Goal: Task Accomplishment & Management: Complete application form

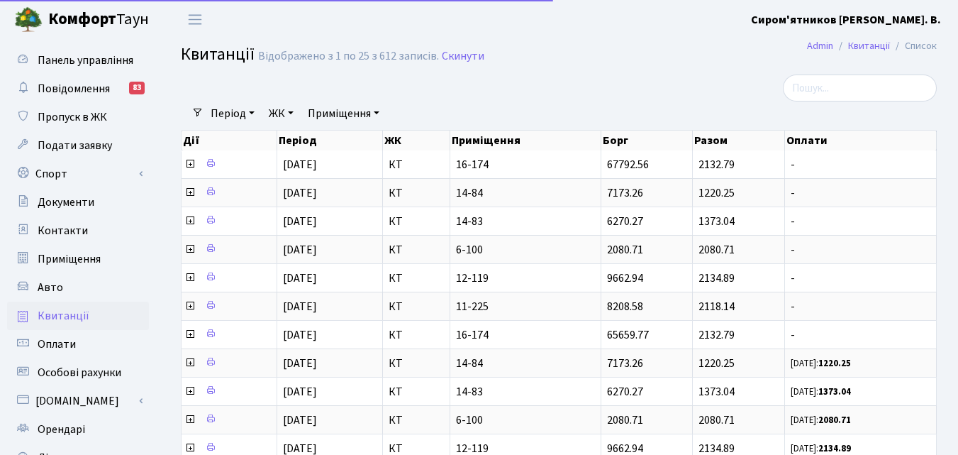
select select "25"
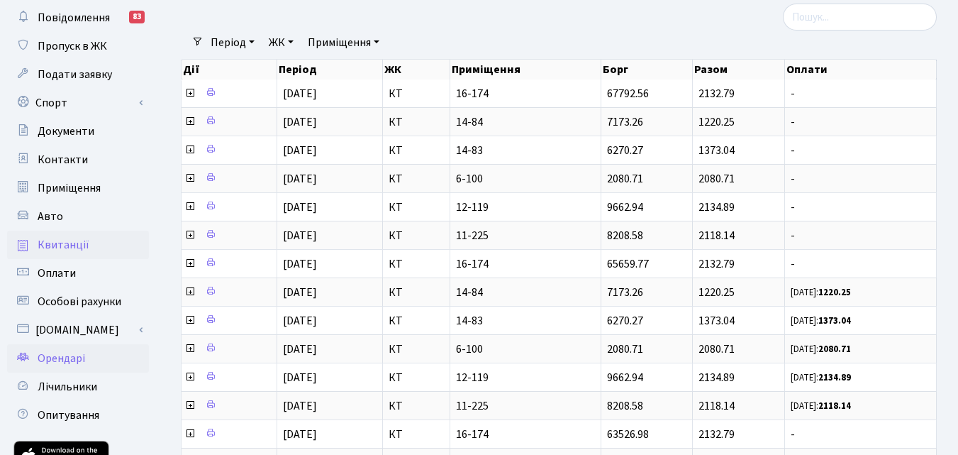
click at [73, 361] on span "Орендарі" at bounding box center [62, 358] width 48 height 16
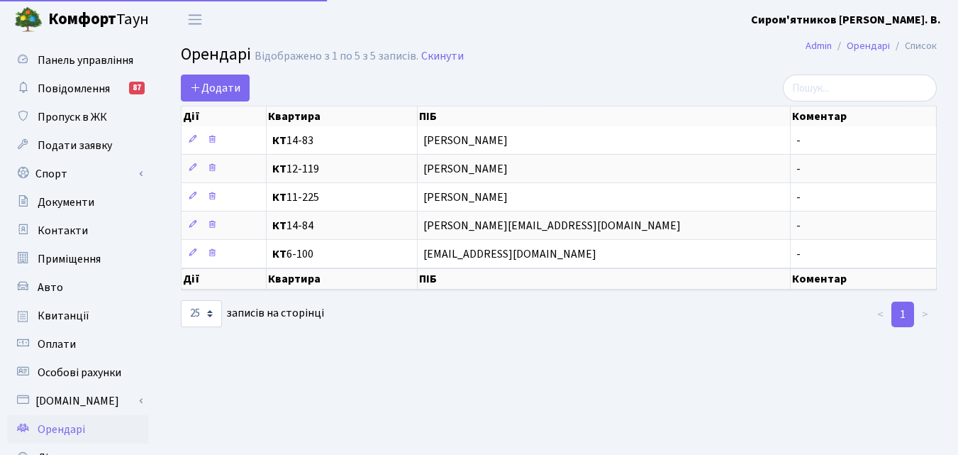
select select "25"
click at [48, 289] on span "Авто" at bounding box center [51, 287] width 26 height 16
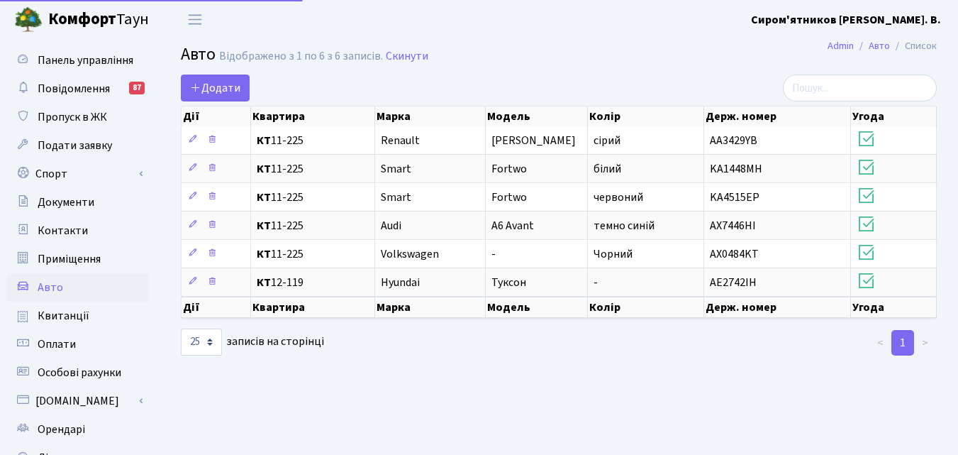
select select "25"
click at [215, 96] on link "Додати" at bounding box center [215, 87] width 69 height 27
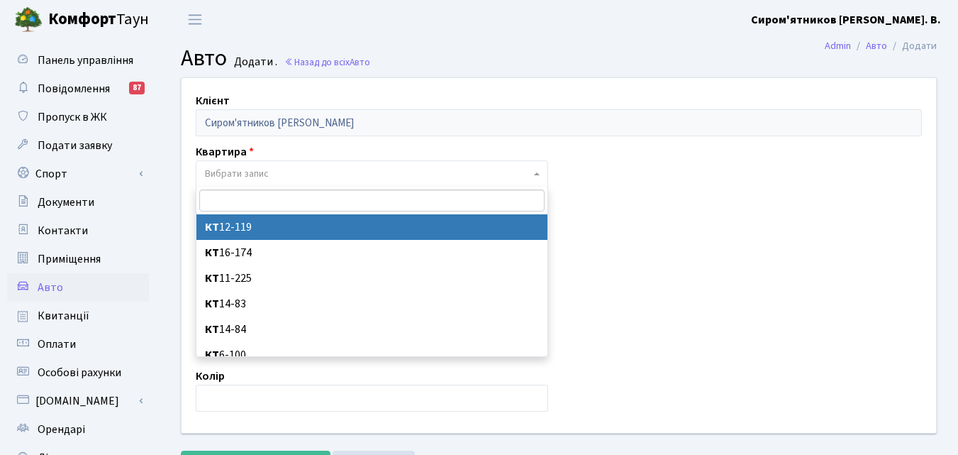
click at [536, 173] on b at bounding box center [537, 173] width 6 height 3
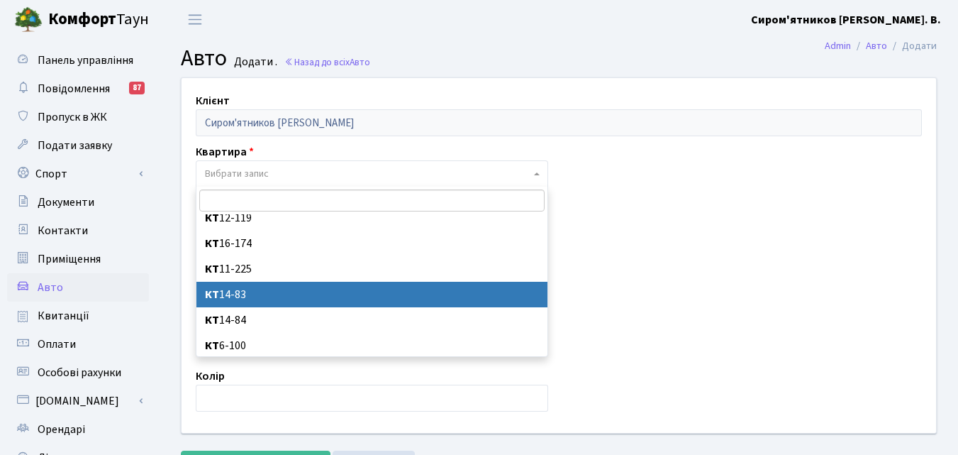
scroll to position [11, 0]
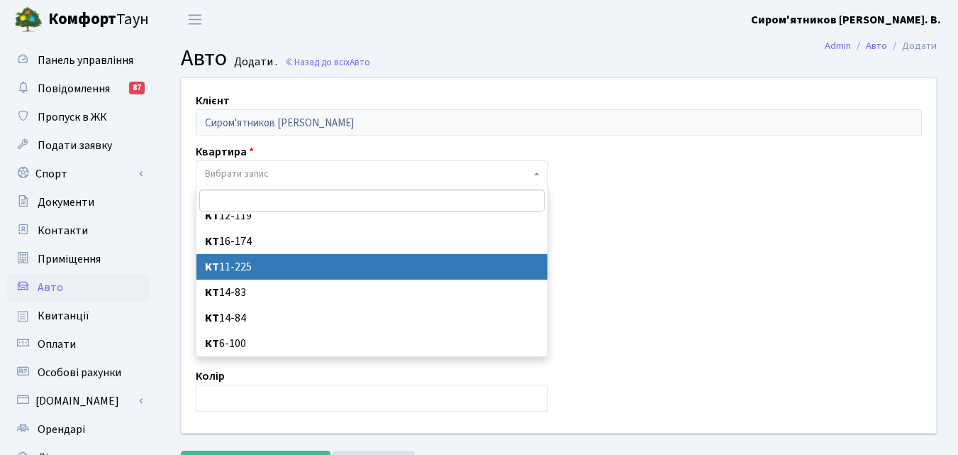
select select "11610"
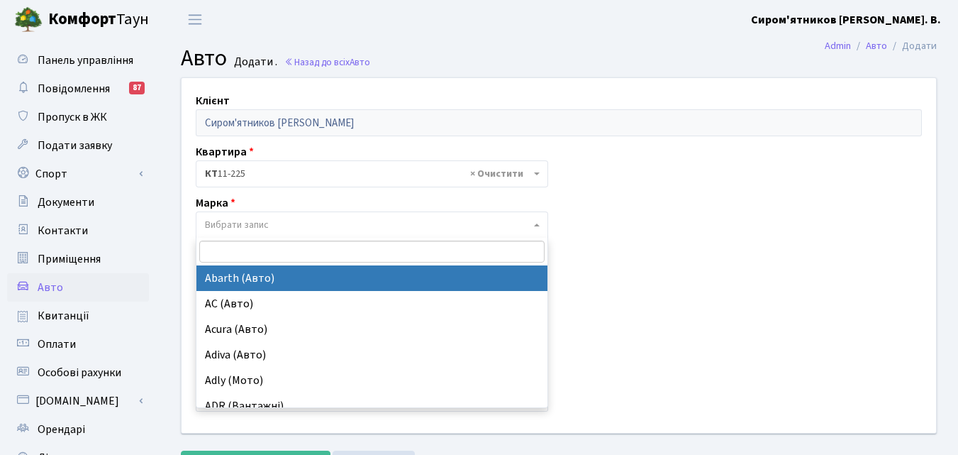
click at [228, 228] on span "Вибрати запис" at bounding box center [237, 225] width 64 height 14
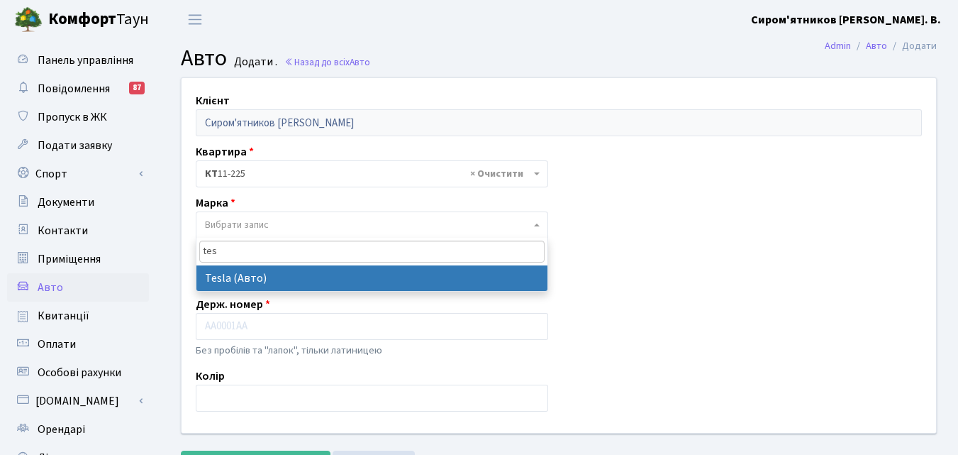
type input "tes"
select select "129"
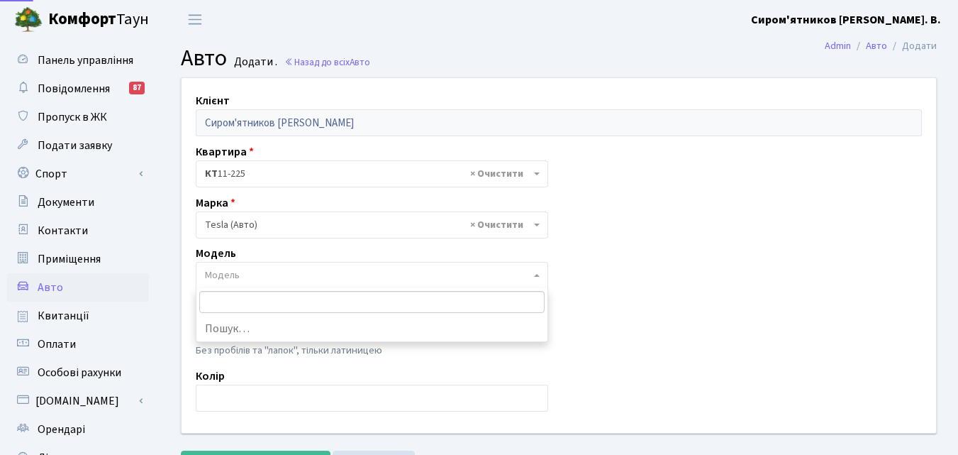
click at [537, 274] on b at bounding box center [537, 275] width 6 height 3
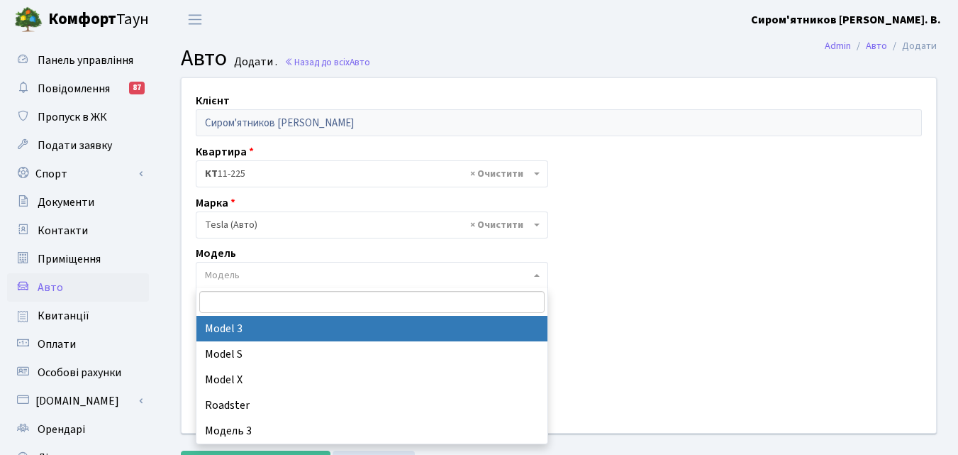
select select "4305"
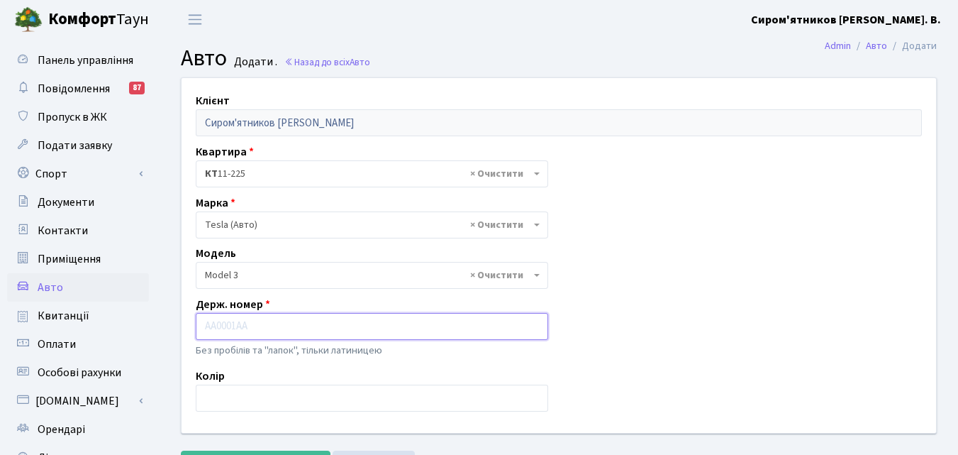
click at [216, 322] on input "text" at bounding box center [372, 326] width 353 height 27
type input "AA2975YD"
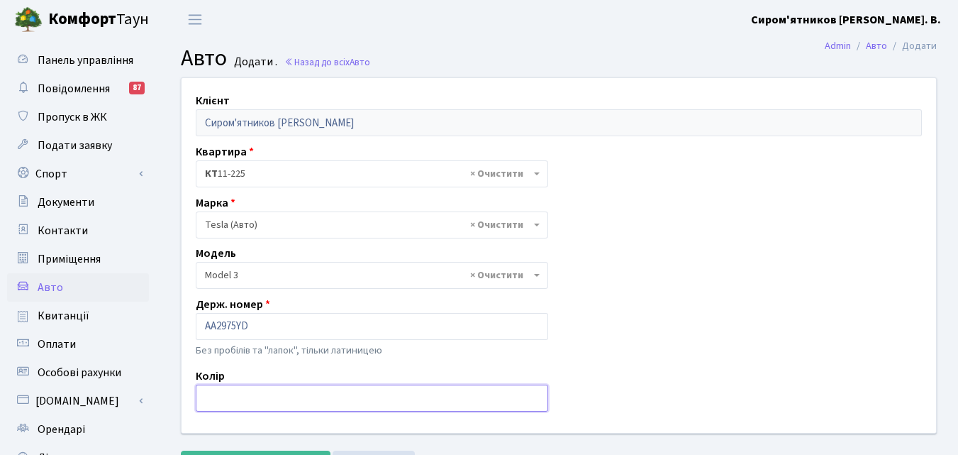
click at [216, 401] on input "text" at bounding box center [372, 397] width 353 height 27
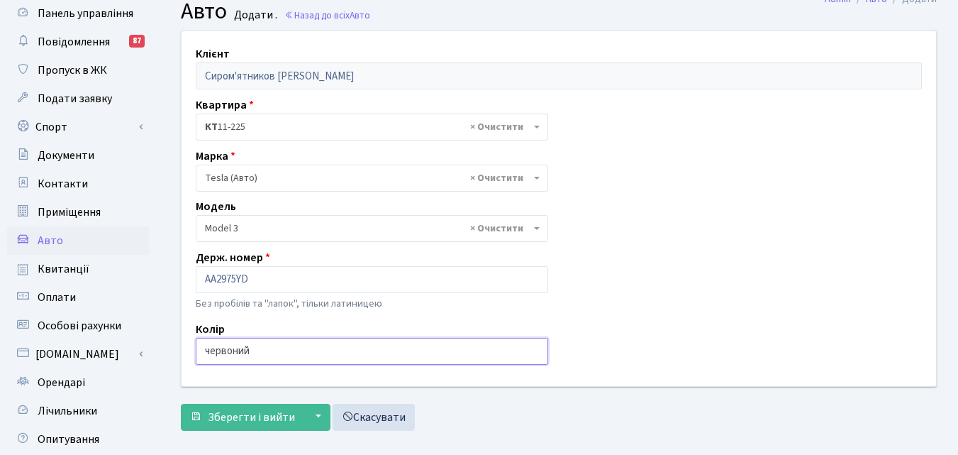
scroll to position [142, 0]
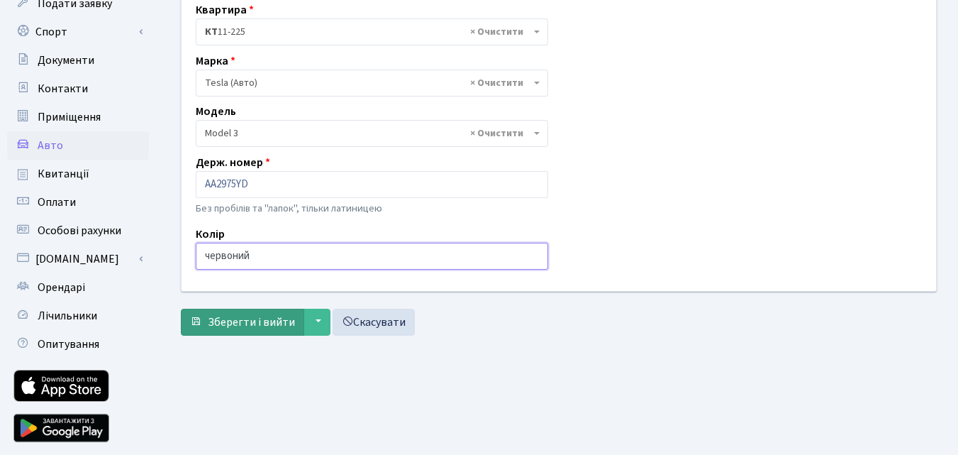
type input "червоний"
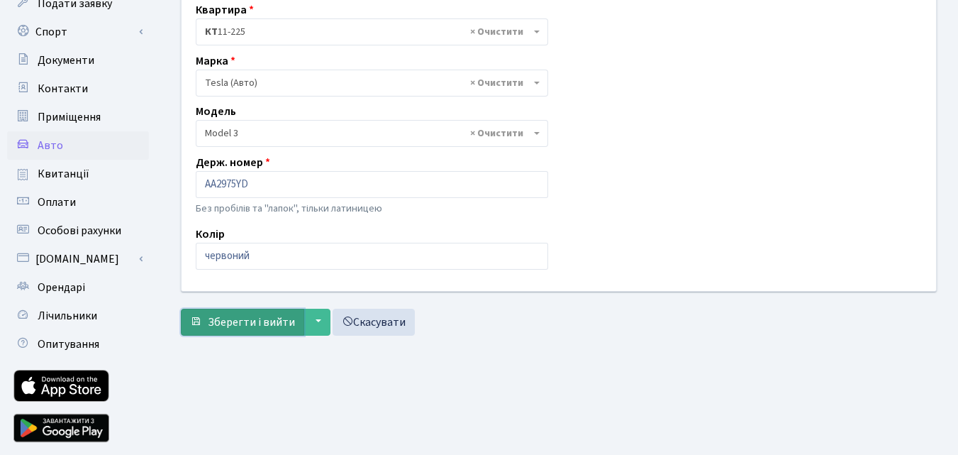
click at [255, 322] on span "Зберегти і вийти" at bounding box center [251, 322] width 87 height 16
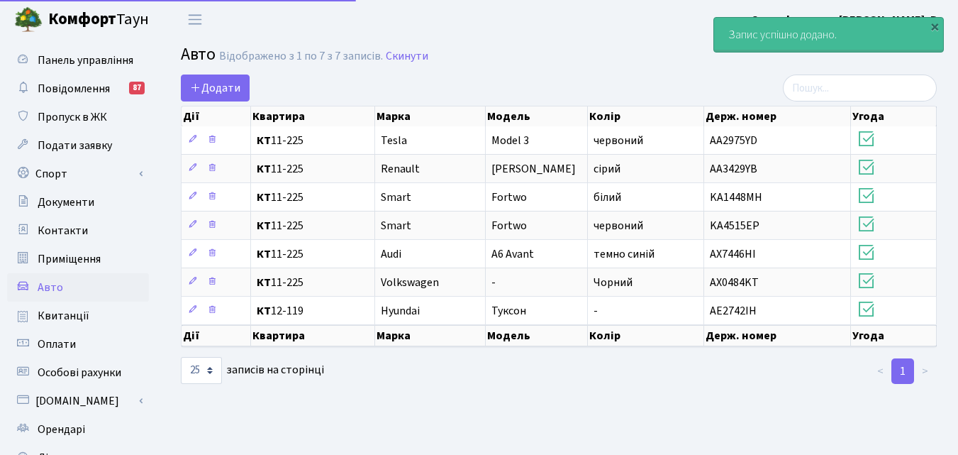
select select "25"
